Goal: Leave review/rating: Share an evaluation or opinion about a product, service, or content

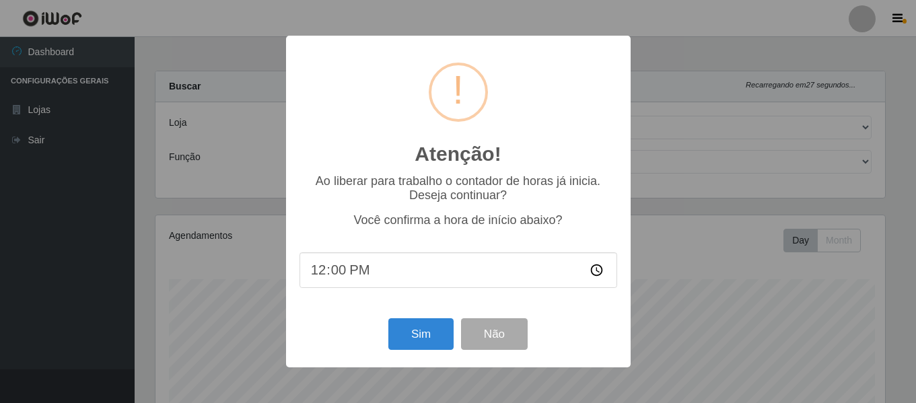
select select "497"
select select "79"
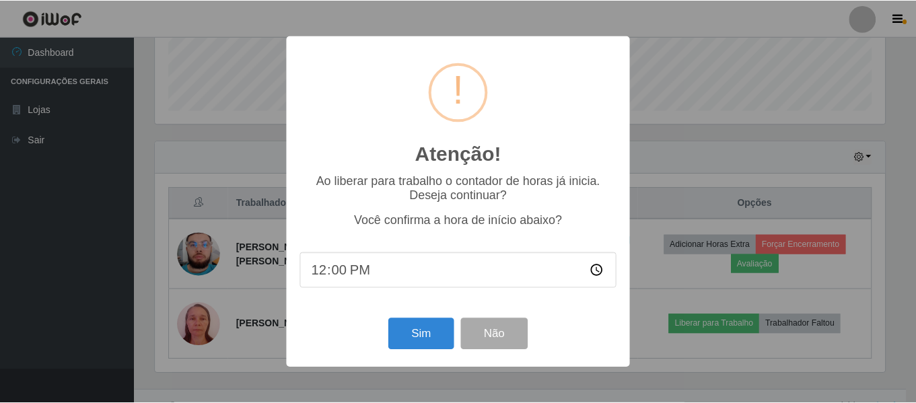
scroll to position [279, 733]
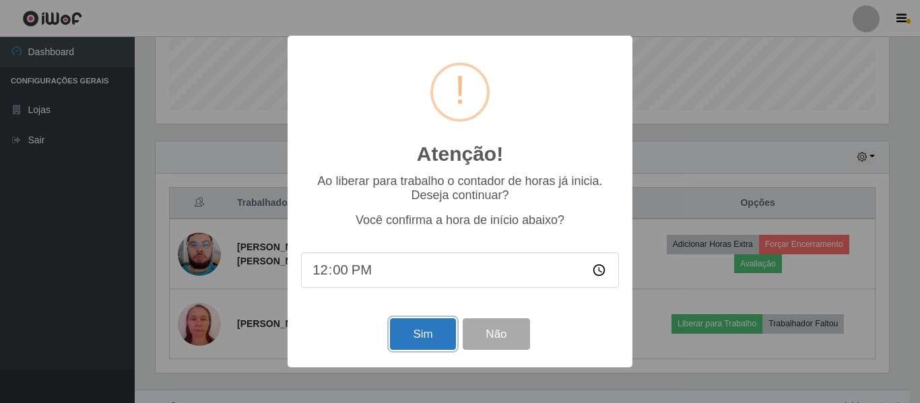
click at [410, 335] on button "Sim" at bounding box center [422, 334] width 65 height 32
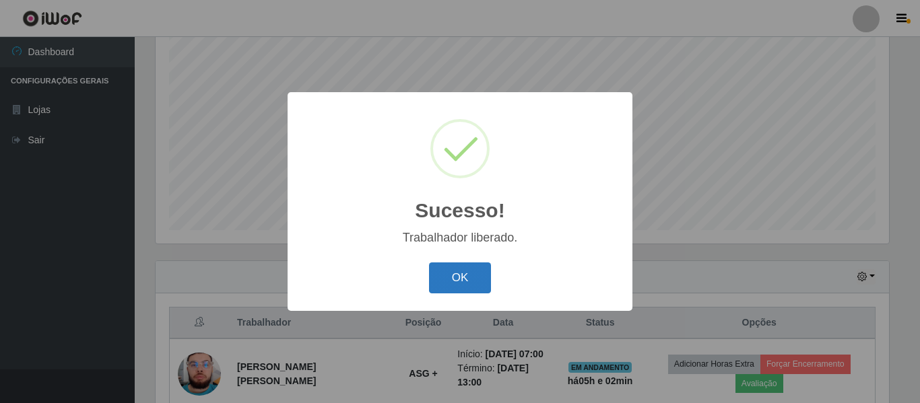
click at [478, 273] on button "OK" at bounding box center [460, 279] width 63 height 32
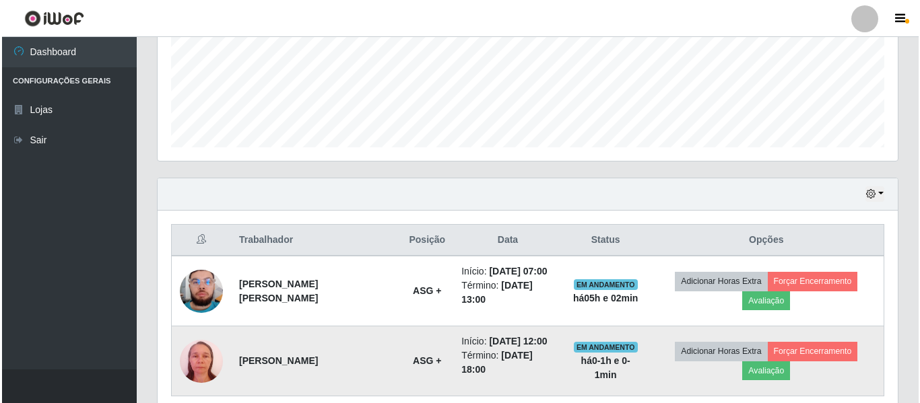
scroll to position [371, 0]
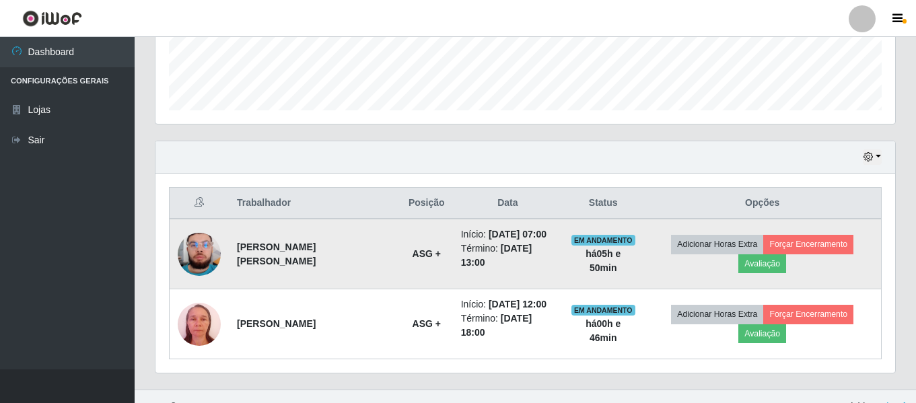
click at [195, 256] on img at bounding box center [199, 254] width 43 height 77
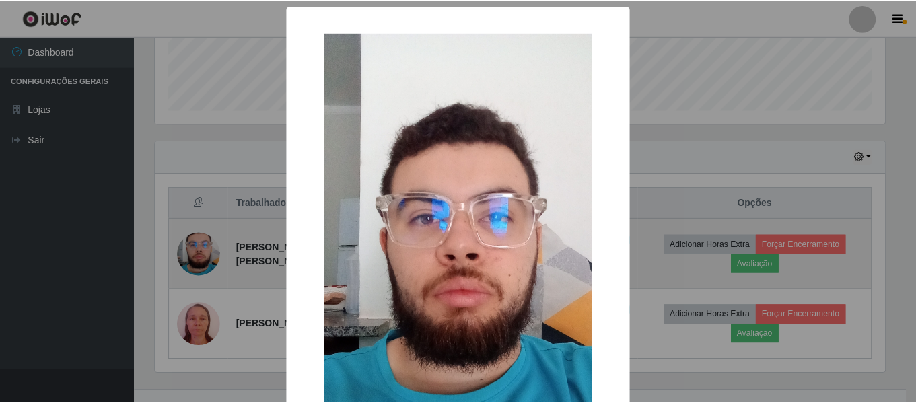
scroll to position [279, 733]
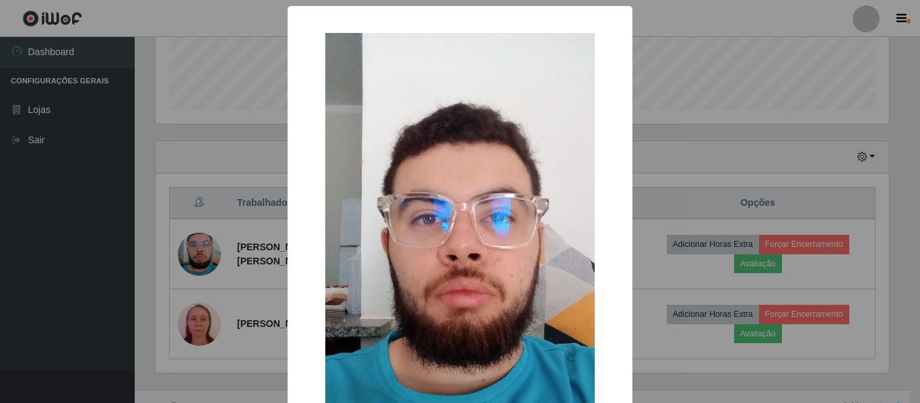
click at [234, 263] on div "× OK Cancel" at bounding box center [460, 201] width 920 height 403
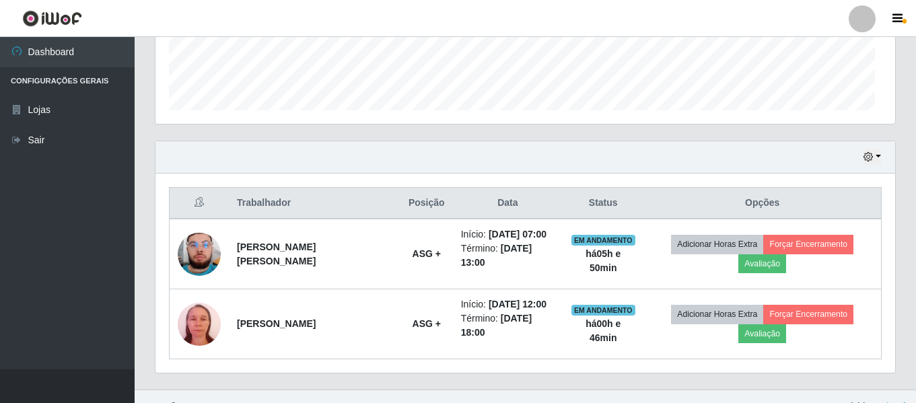
scroll to position [279, 740]
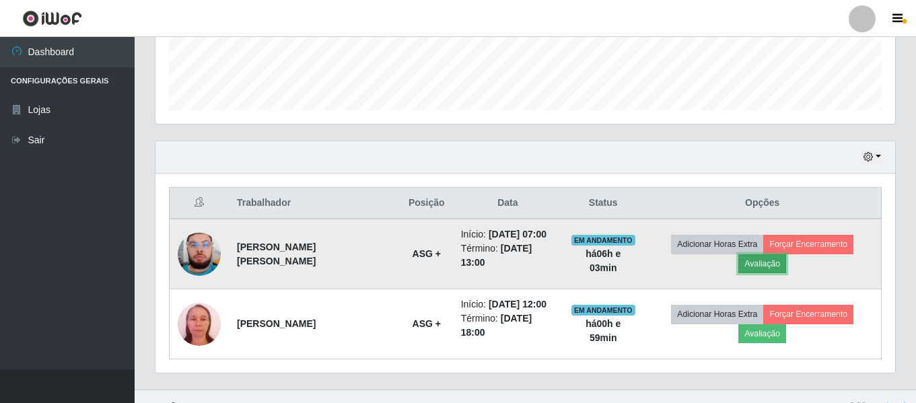
click at [786, 255] on button "Avaliação" at bounding box center [763, 264] width 48 height 19
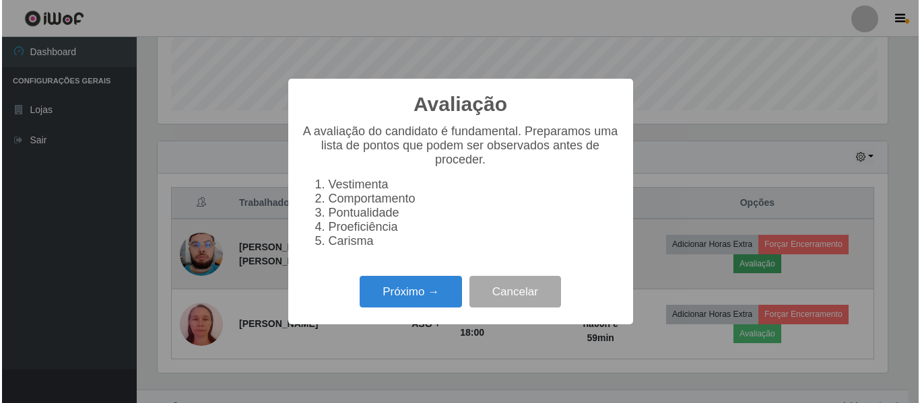
scroll to position [279, 733]
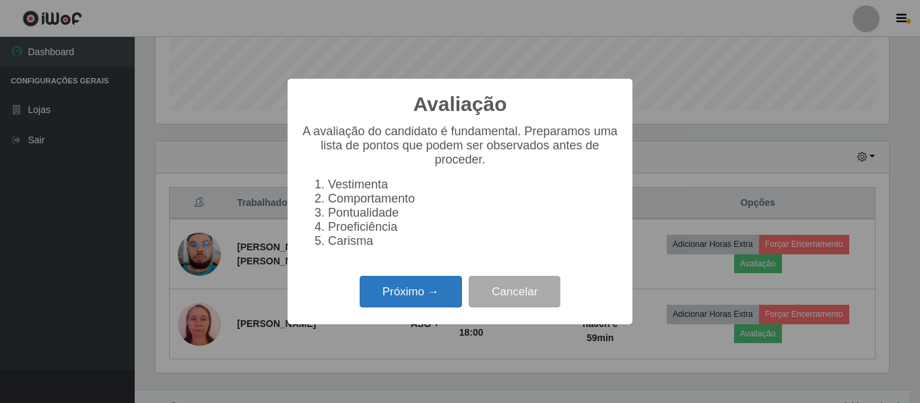
click at [428, 306] on button "Próximo →" at bounding box center [411, 292] width 102 height 32
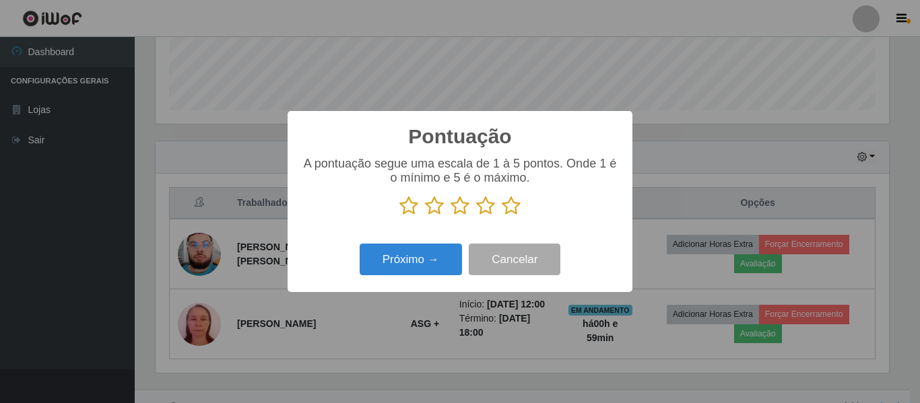
click at [504, 202] on icon at bounding box center [511, 206] width 19 height 20
click at [502, 216] on input "radio" at bounding box center [502, 216] width 0 height 0
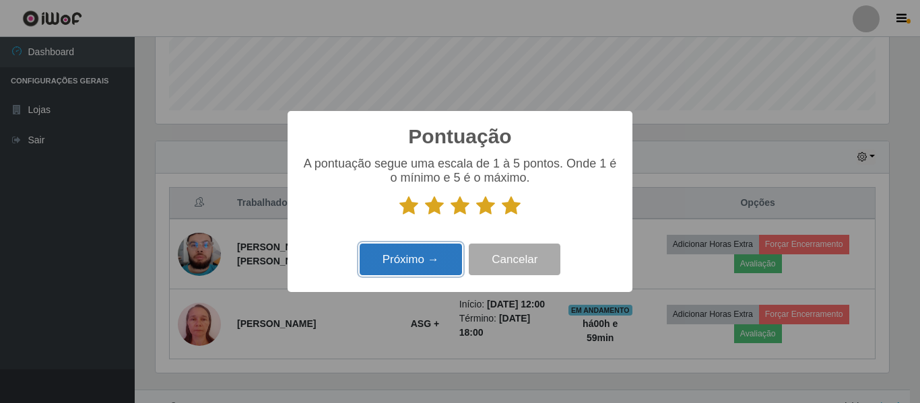
click at [411, 267] on button "Próximo →" at bounding box center [411, 260] width 102 height 32
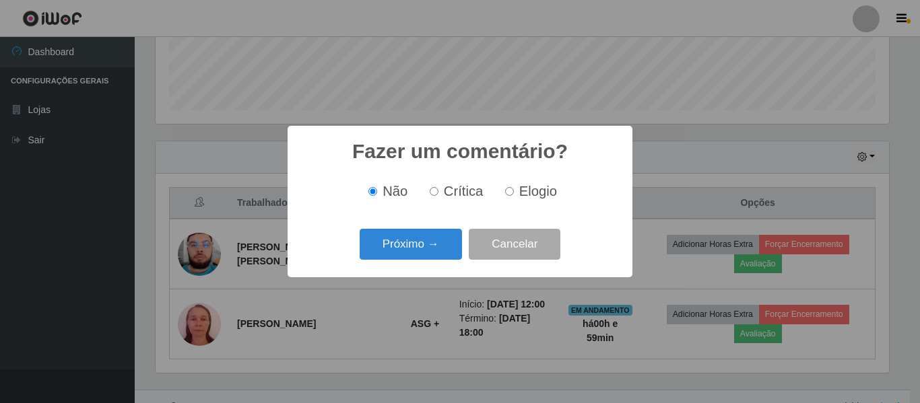
click at [511, 194] on input "Elogio" at bounding box center [509, 191] width 9 height 9
radio input "true"
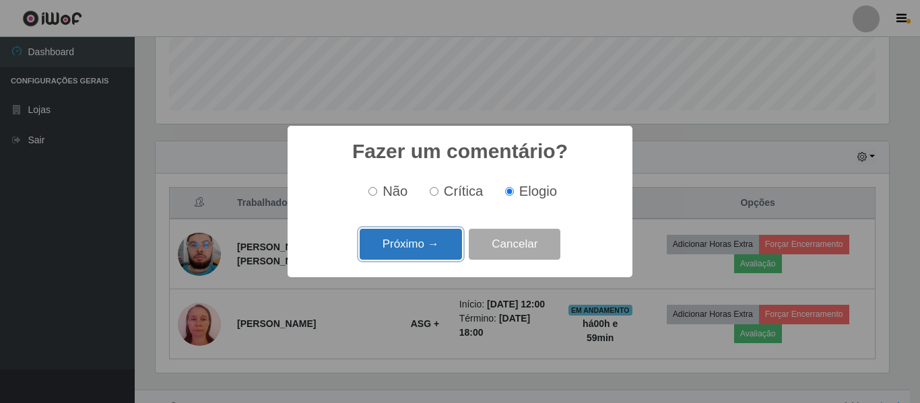
click at [435, 249] on button "Próximo →" at bounding box center [411, 245] width 102 height 32
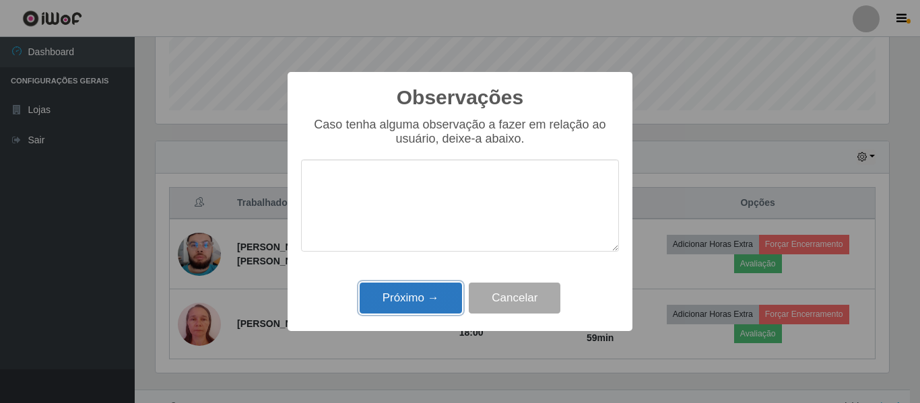
click at [444, 306] on button "Próximo →" at bounding box center [411, 299] width 102 height 32
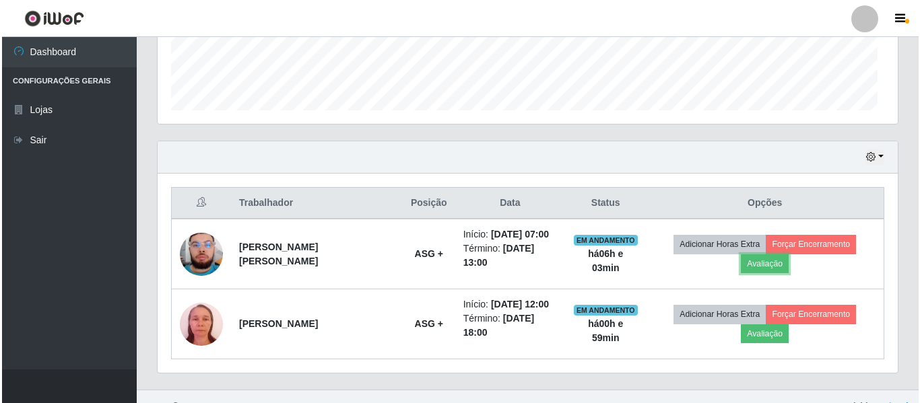
scroll to position [279, 740]
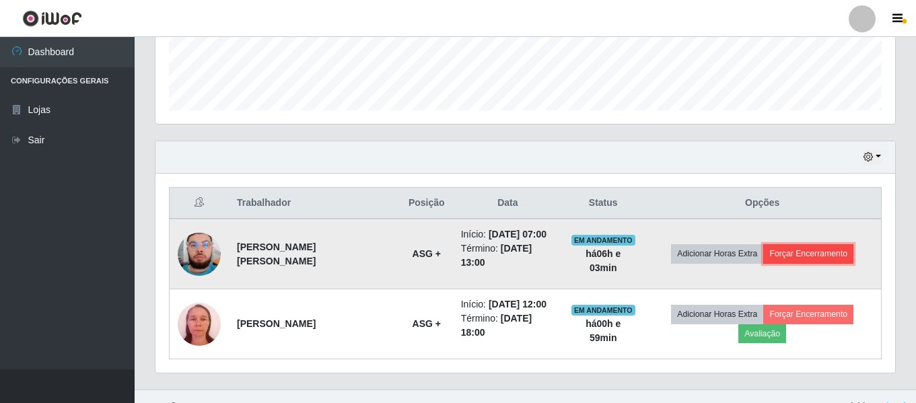
click at [775, 246] on button "Forçar Encerramento" at bounding box center [809, 253] width 90 height 19
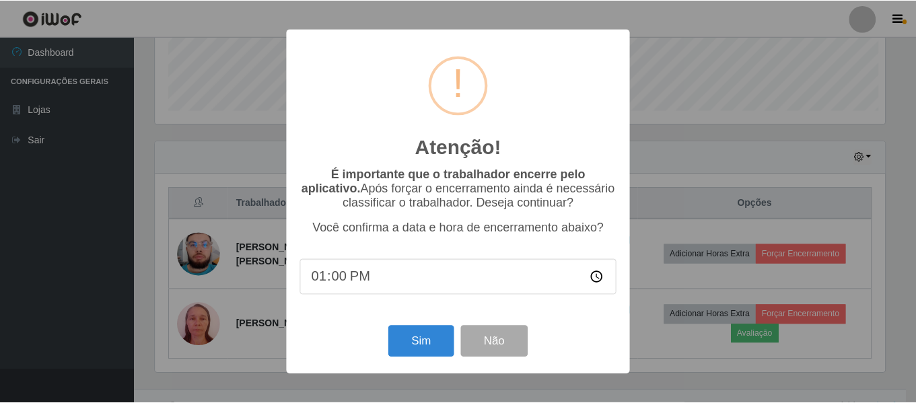
scroll to position [279, 733]
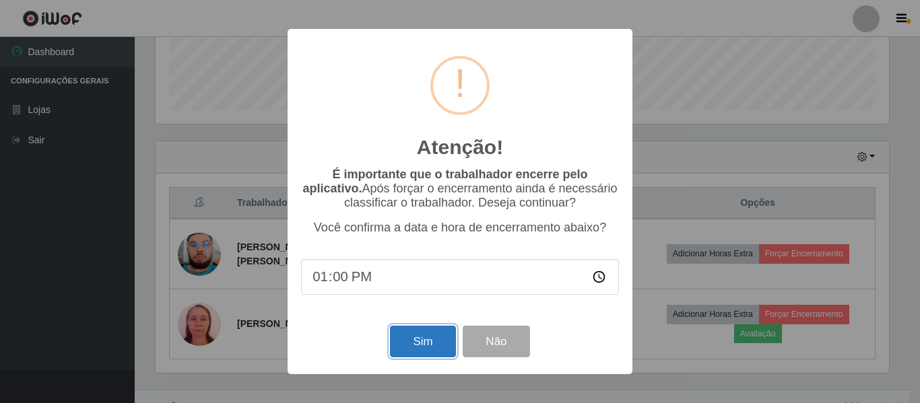
click at [432, 343] on button "Sim" at bounding box center [422, 342] width 65 height 32
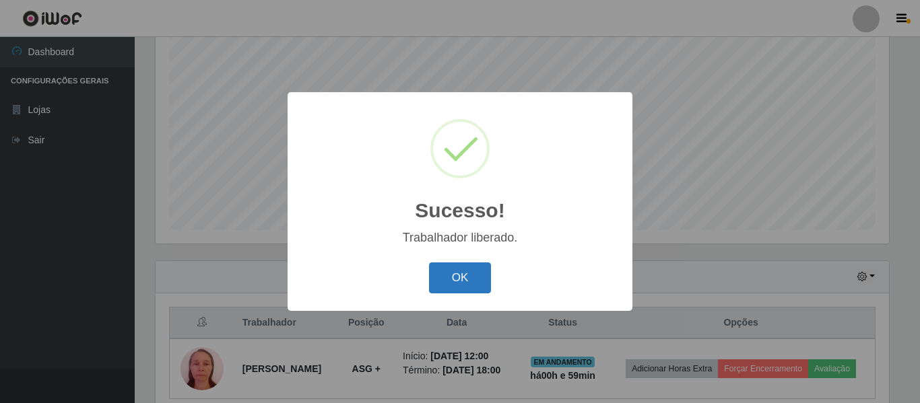
click at [473, 281] on button "OK" at bounding box center [460, 279] width 63 height 32
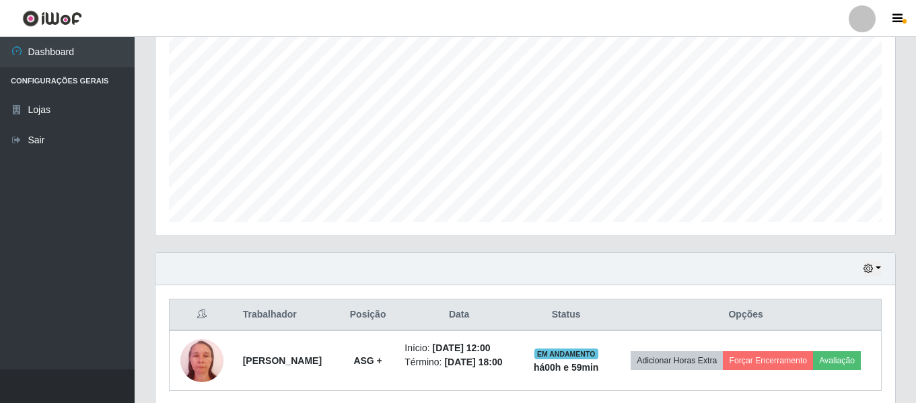
scroll to position [311, 0]
